Goal: Communication & Community: Answer question/provide support

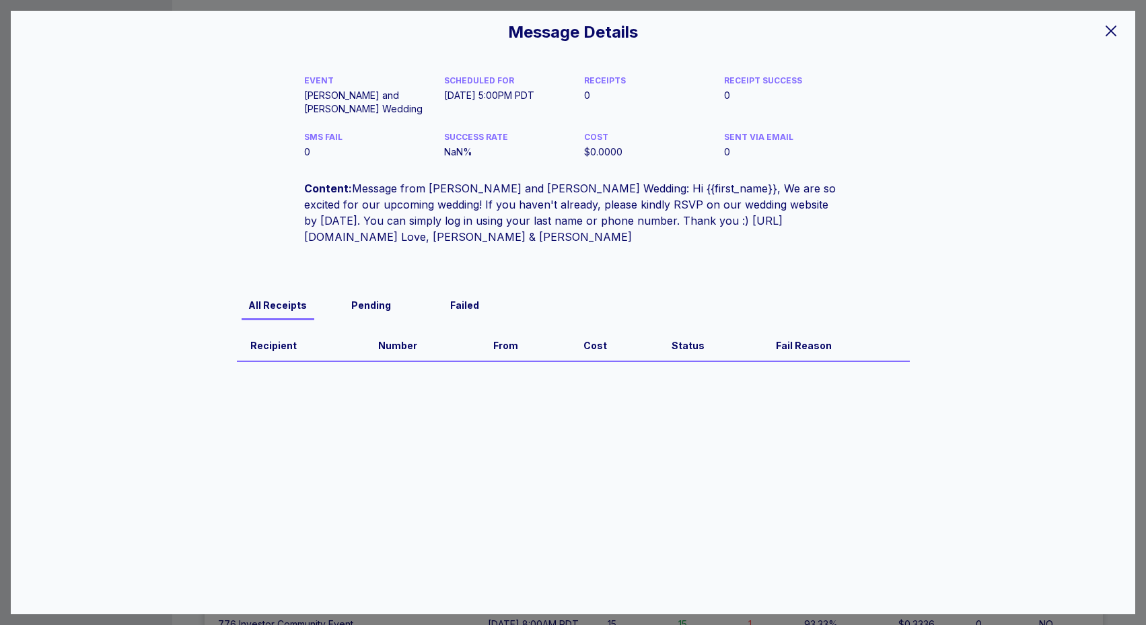
scroll to position [6, 0]
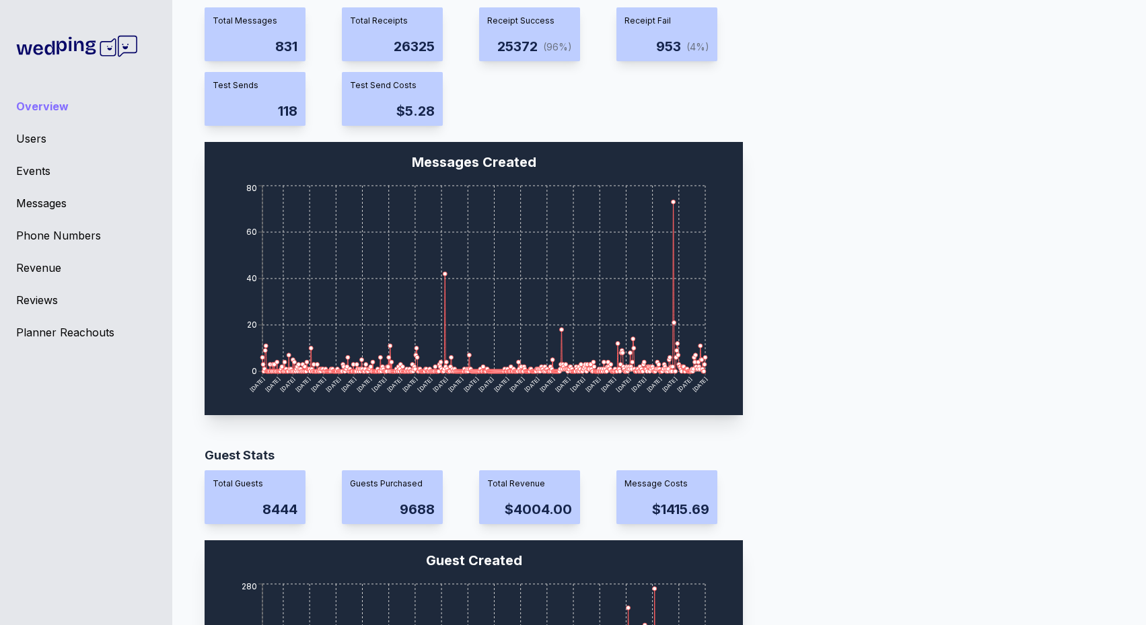
scroll to position [1119, 0]
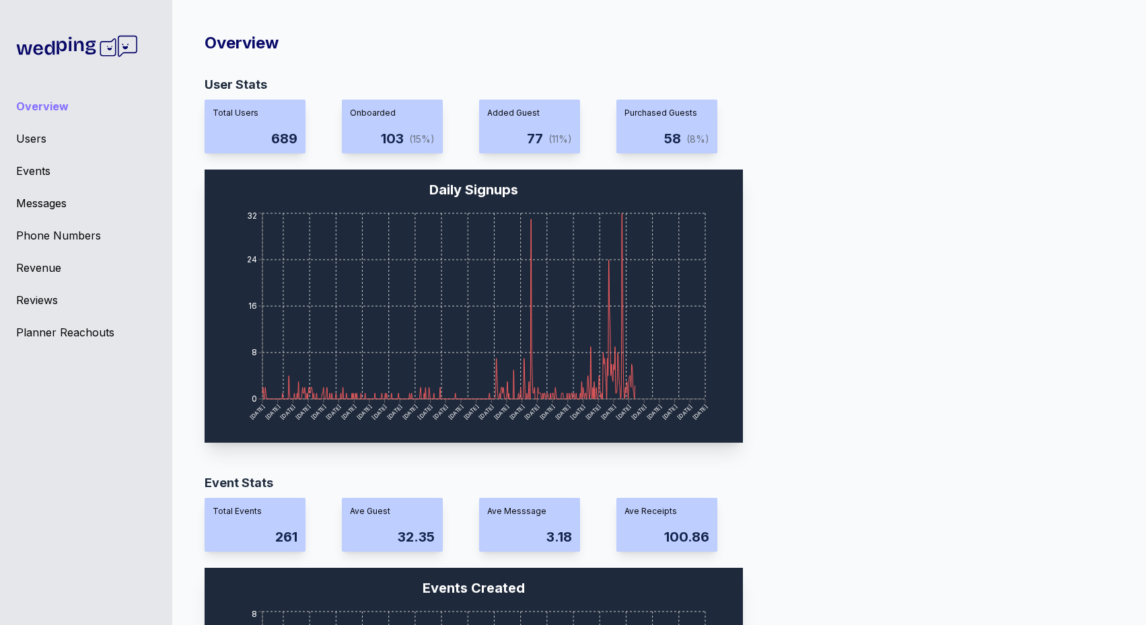
click at [43, 139] on div "Users" at bounding box center [86, 139] width 140 height 16
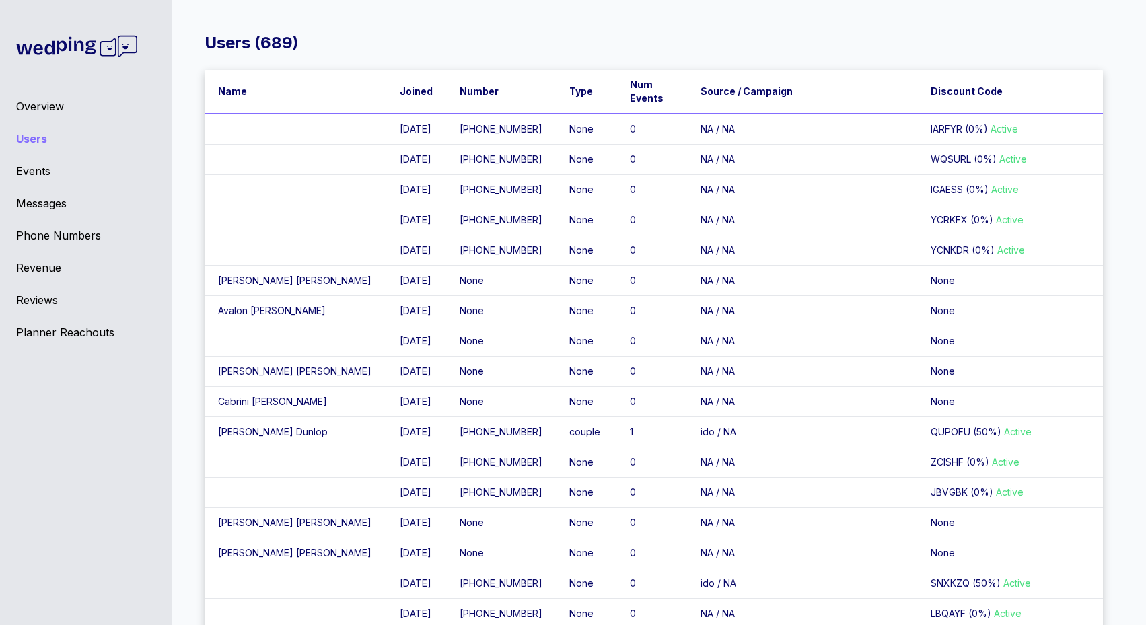
click at [67, 187] on div "Overview Users Events Messages Phone Numbers Revenue Reviews Planner Reachouts" at bounding box center [86, 312] width 172 height 625
click at [61, 196] on div "Messages" at bounding box center [86, 203] width 140 height 16
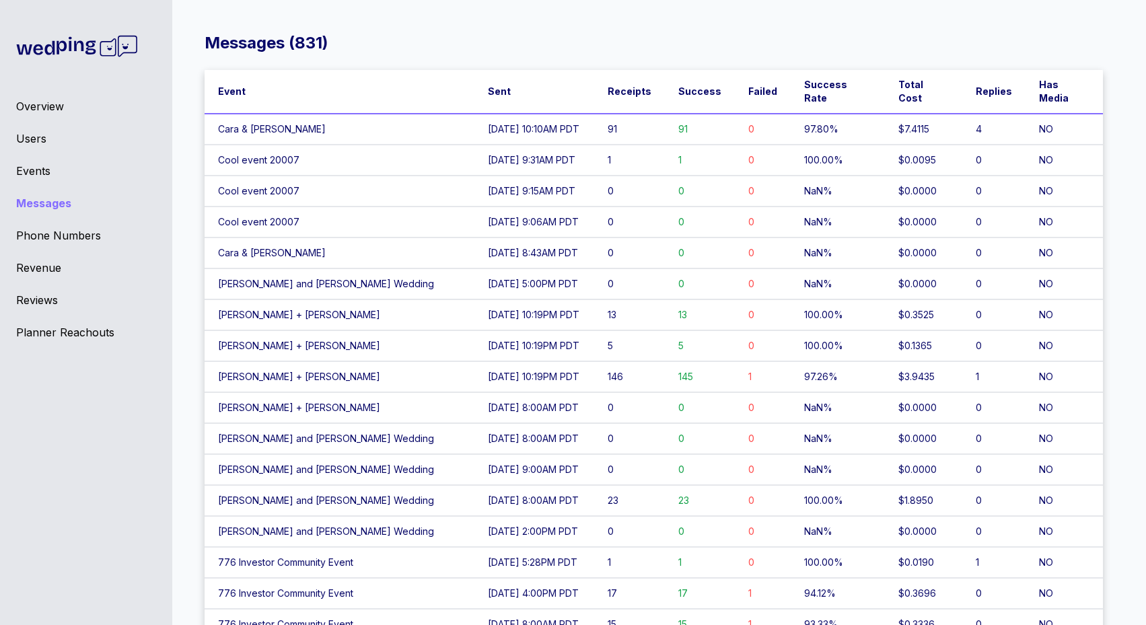
click at [285, 114] on td "Cara & [PERSON_NAME]" at bounding box center [340, 129] width 270 height 31
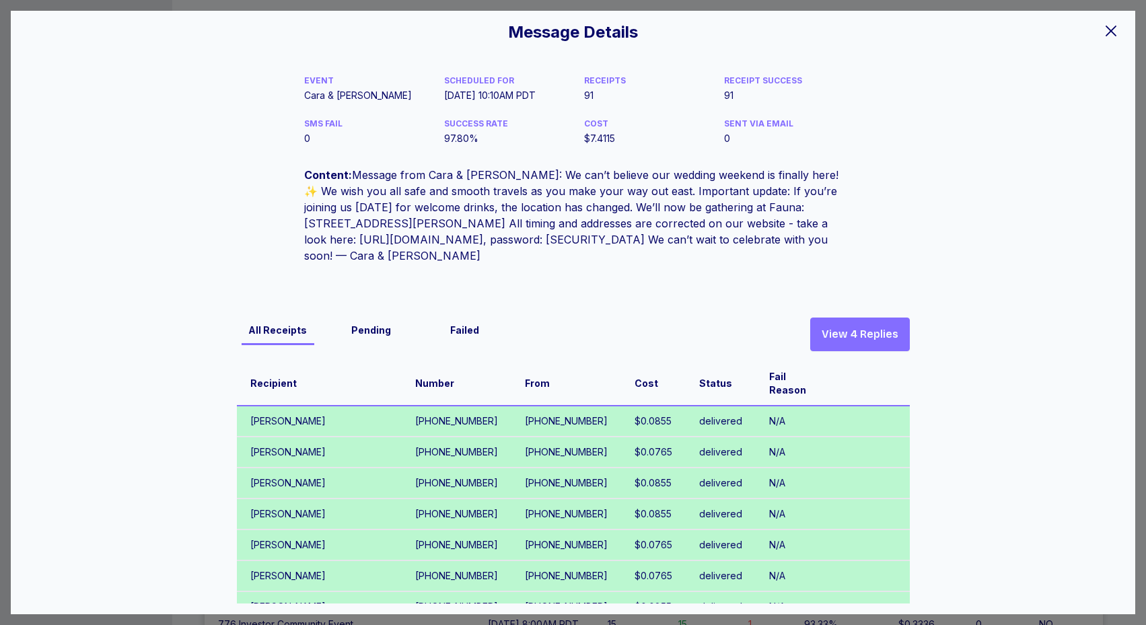
click at [859, 350] on button "View 4 Replies" at bounding box center [860, 335] width 100 height 34
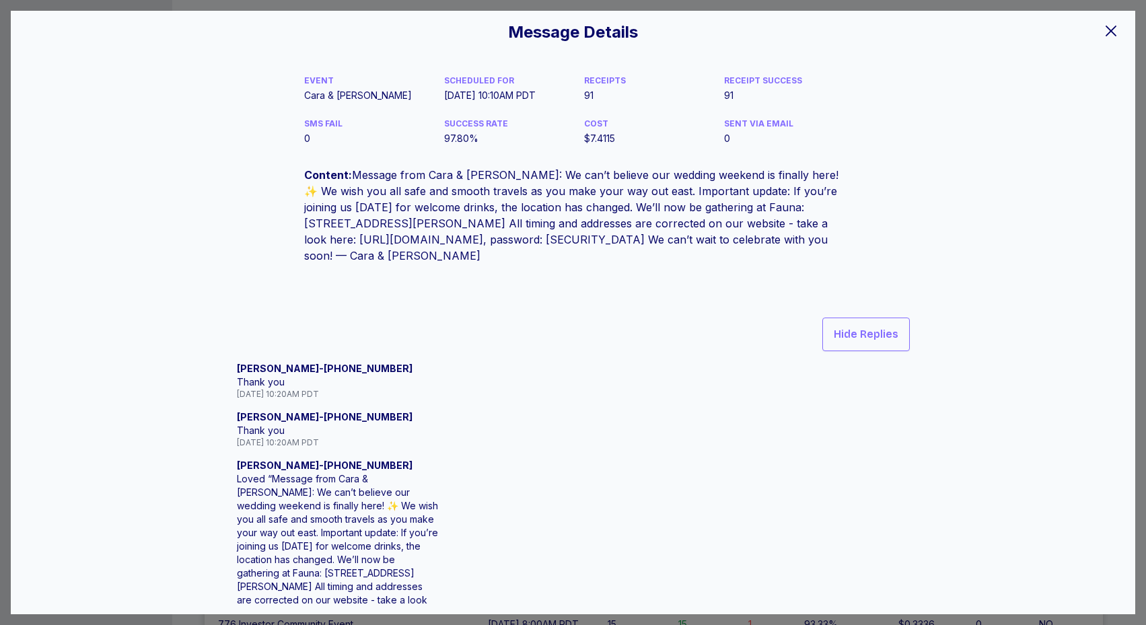
click at [299, 3] on div "Message Details EVENT Cara & [PERSON_NAME] SCHEDULED FOR [DATE] 10:10AM PDT REC…" at bounding box center [573, 312] width 1146 height 625
click at [299, 11] on div "Message Details EVENT Cara & [PERSON_NAME] SCHEDULED FOR [DATE] 10:10AM PDT REC…" at bounding box center [573, 313] width 1125 height 604
